Goal: Navigation & Orientation: Find specific page/section

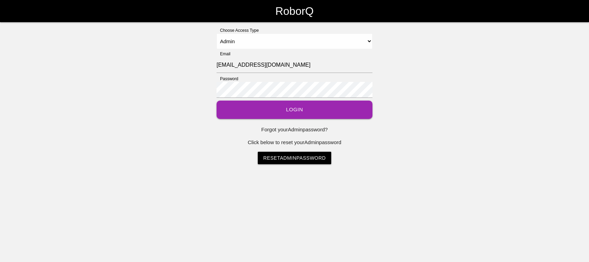
select select "Admin"
click at [286, 111] on button "Login" at bounding box center [294, 110] width 156 height 18
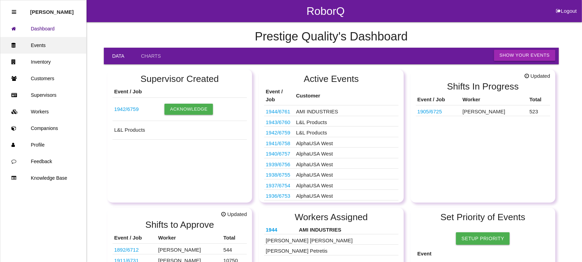
click at [42, 44] on link "Events" at bounding box center [43, 45] width 86 height 17
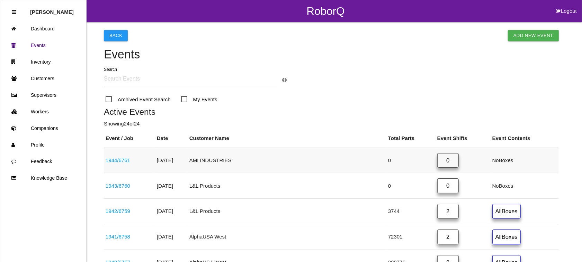
click at [437, 158] on link "0" at bounding box center [447, 160] width 21 height 15
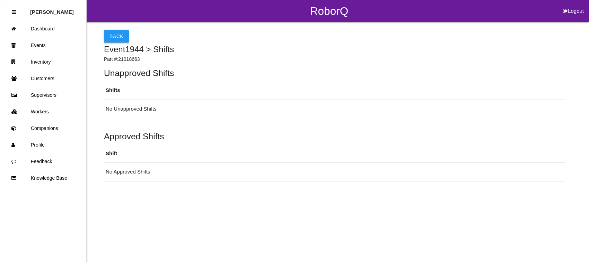
click at [115, 32] on button "Back" at bounding box center [116, 36] width 25 height 12
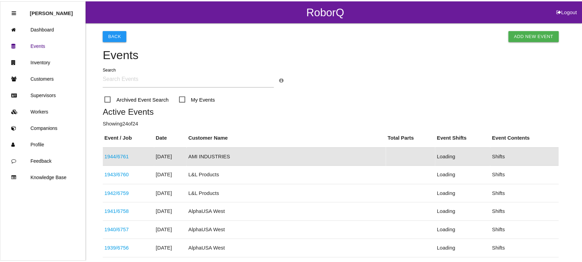
scroll to position [26, 0]
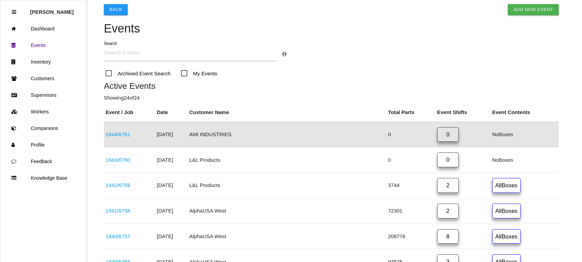
click at [118, 134] on link "1944 / 6761" at bounding box center [118, 135] width 25 height 6
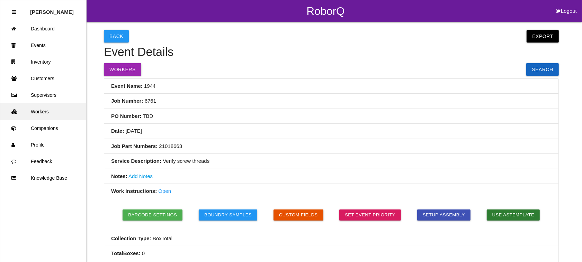
click at [52, 113] on link "Workers" at bounding box center [43, 112] width 86 height 17
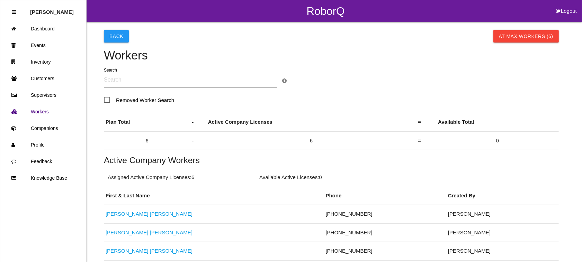
click at [569, 5] on button "Logout" at bounding box center [566, 2] width 31 height 5
select select "Admin"
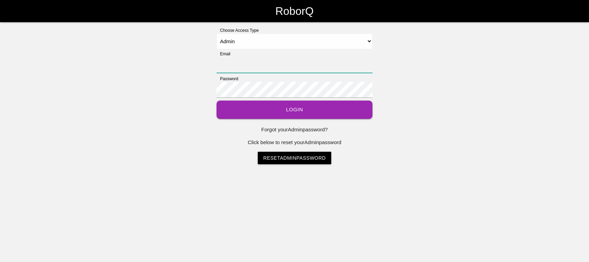
type input "[EMAIL_ADDRESS][DOMAIN_NAME]"
